Goal: Transaction & Acquisition: Purchase product/service

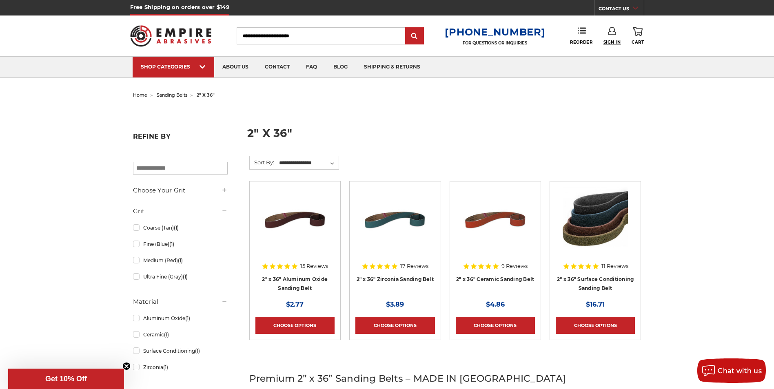
type input "**********"
click at [610, 44] on span "Sign In" at bounding box center [613, 42] width 18 height 5
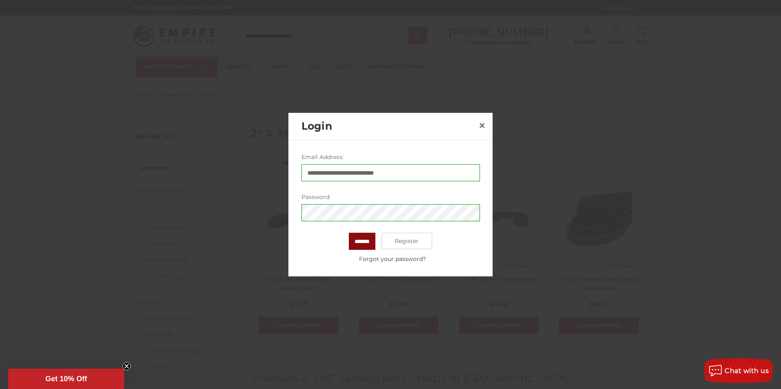
click at [357, 244] on input "*******" at bounding box center [362, 241] width 27 height 17
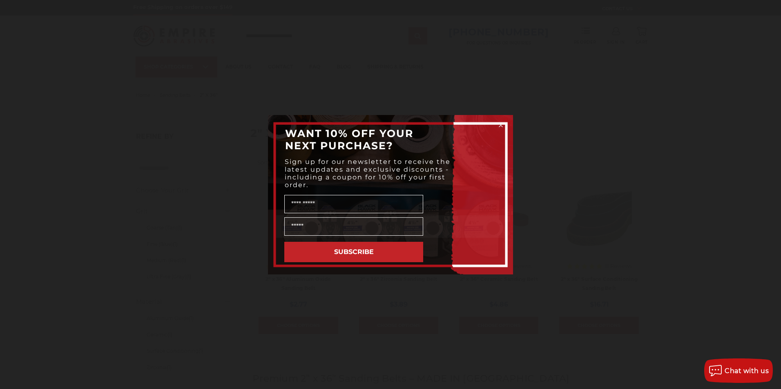
click at [495, 122] on form "WANT 10% OFF YOUR NEXT PURCHASE? Sign up for our newsletter to receive the late…" at bounding box center [390, 195] width 245 height 160
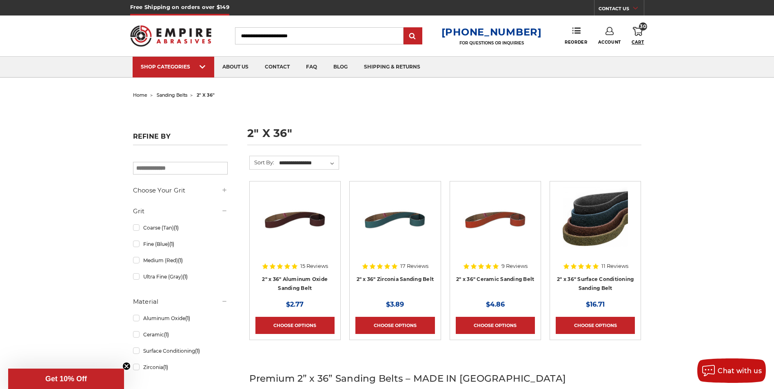
click at [637, 43] on span "Cart" at bounding box center [638, 42] width 12 height 5
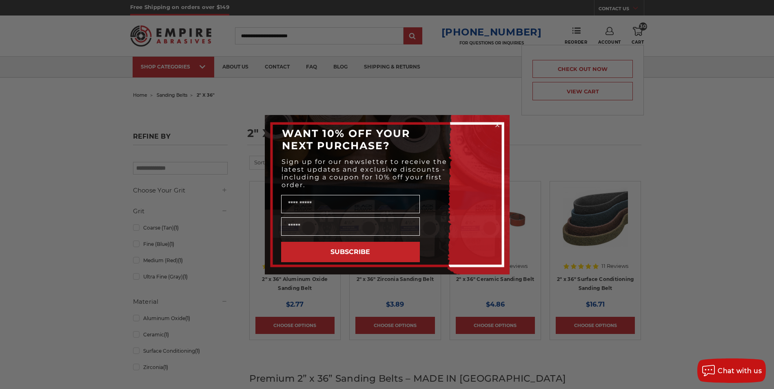
click at [580, 93] on div "Close dialog WANT 10% OFF YOUR NEXT PURCHASE? Sign up for our newsletter to rec…" at bounding box center [387, 194] width 774 height 389
click at [496, 124] on icon "Close dialog" at bounding box center [497, 125] width 3 height 3
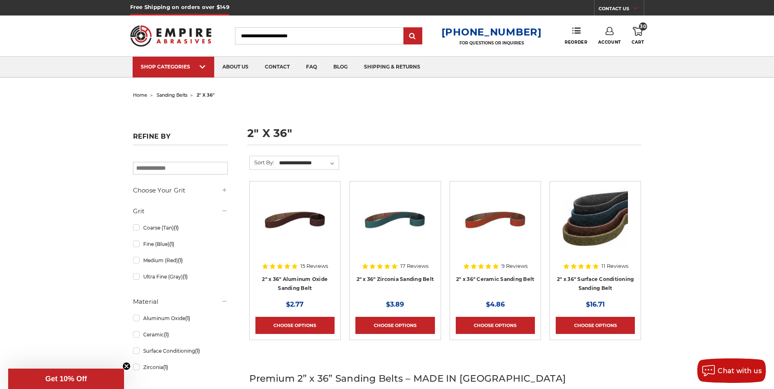
click at [125, 365] on icon "Close teaser" at bounding box center [126, 366] width 3 height 3
click at [638, 40] on span "Cart" at bounding box center [638, 42] width 12 height 5
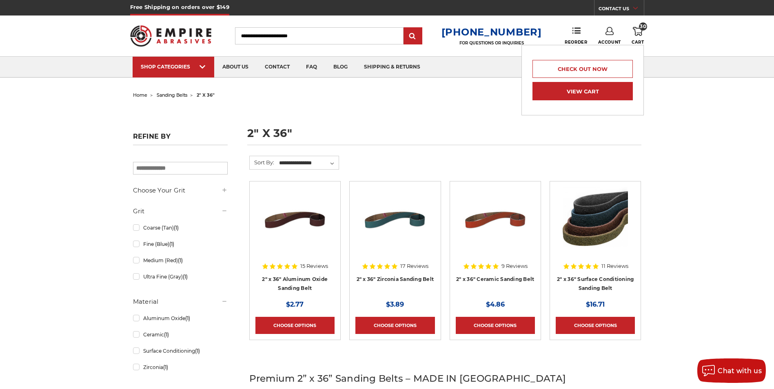
click at [578, 92] on link "View Cart" at bounding box center [583, 91] width 100 height 18
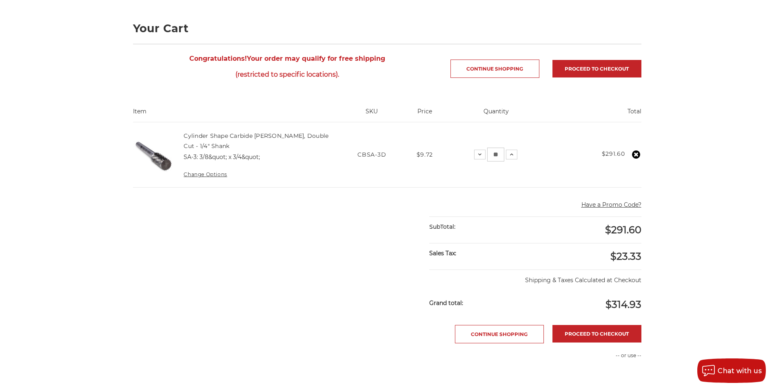
scroll to position [163, 0]
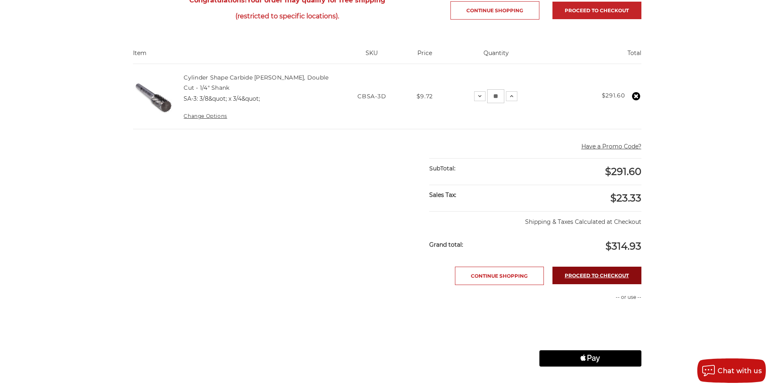
click at [595, 274] on link "Proceed to checkout" at bounding box center [597, 276] width 89 height 18
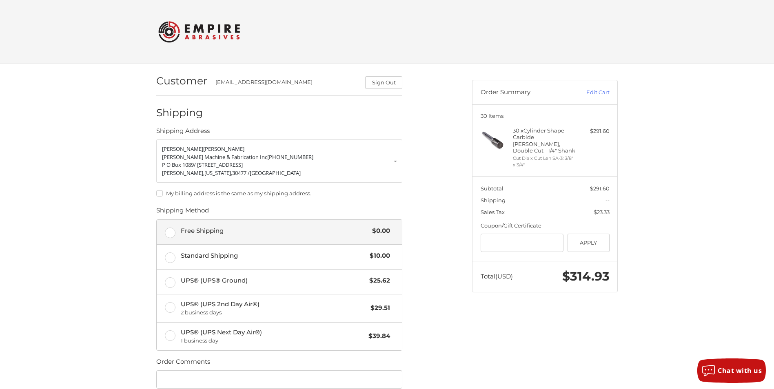
click at [170, 232] on label "Free Shipping $0.00" at bounding box center [279, 232] width 245 height 24
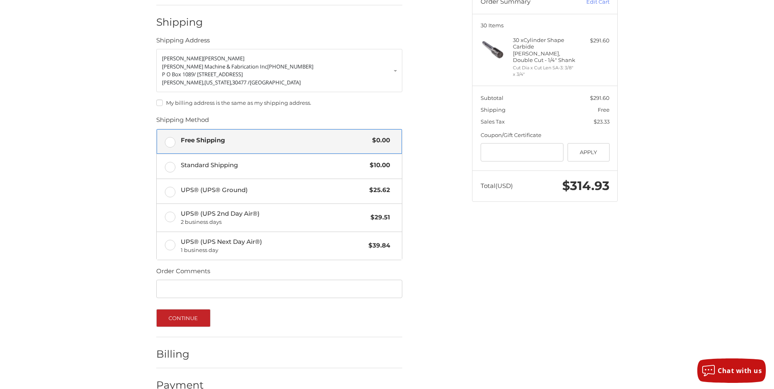
scroll to position [109, 0]
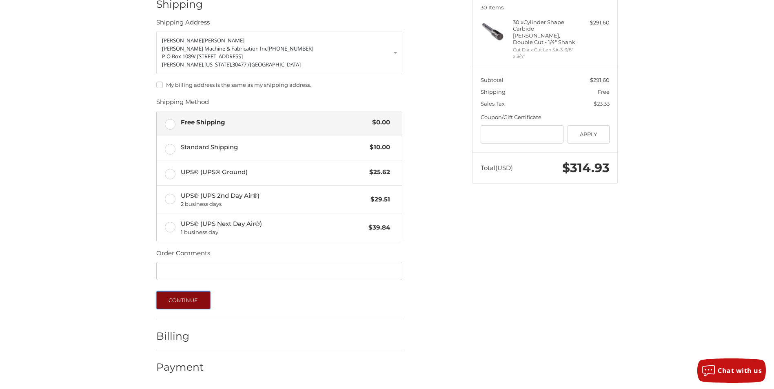
click at [178, 300] on button "Continue" at bounding box center [183, 300] width 54 height 18
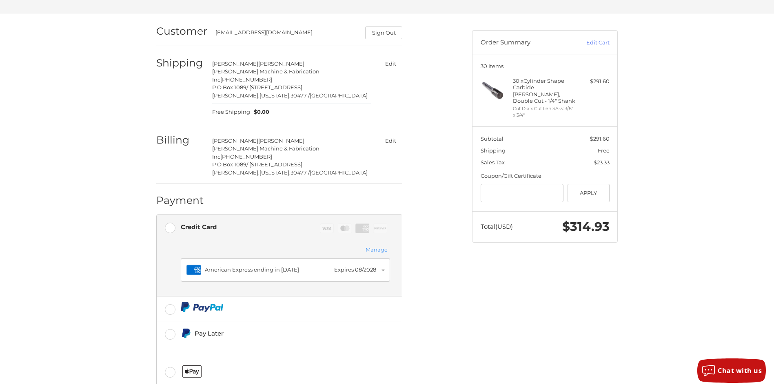
scroll to position [79, 0]
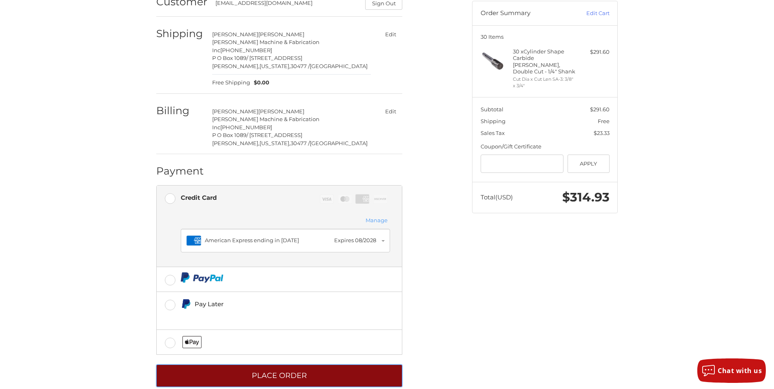
click at [302, 365] on button "Place Order" at bounding box center [279, 376] width 246 height 22
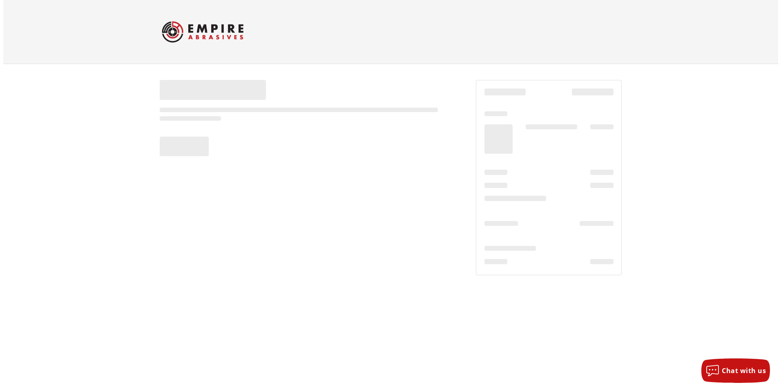
scroll to position [0, 0]
